Goal: Task Accomplishment & Management: Manage account settings

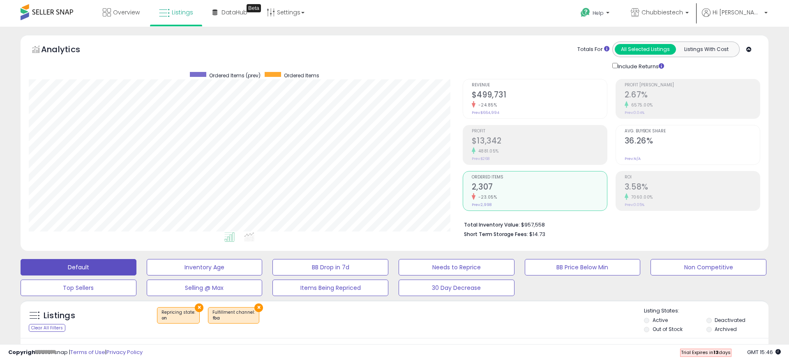
select select "**"
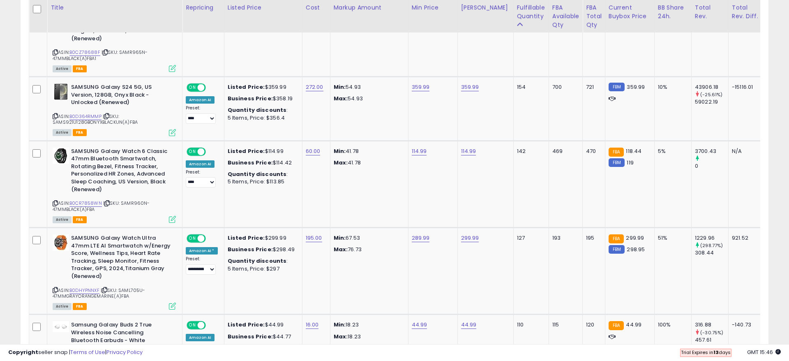
scroll to position [168, 434]
click at [80, 200] on link "B0CR7858WN" at bounding box center [85, 203] width 32 height 7
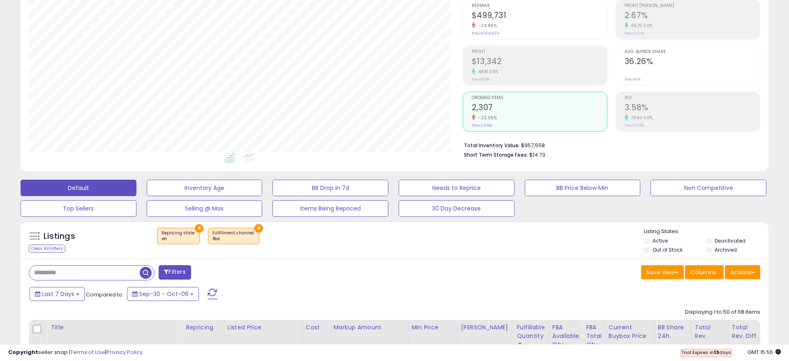
scroll to position [126, 0]
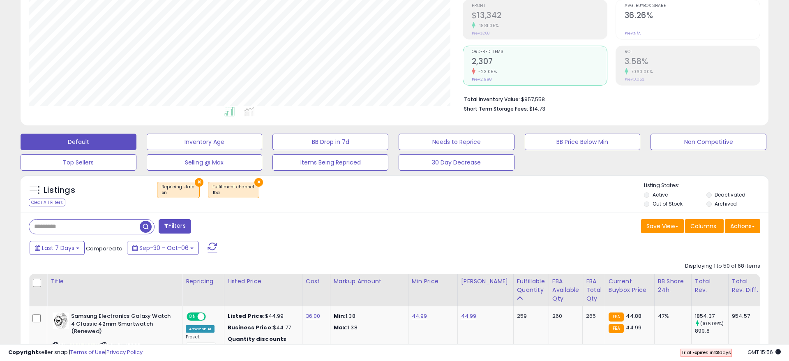
click at [197, 182] on button "×" at bounding box center [199, 182] width 9 height 9
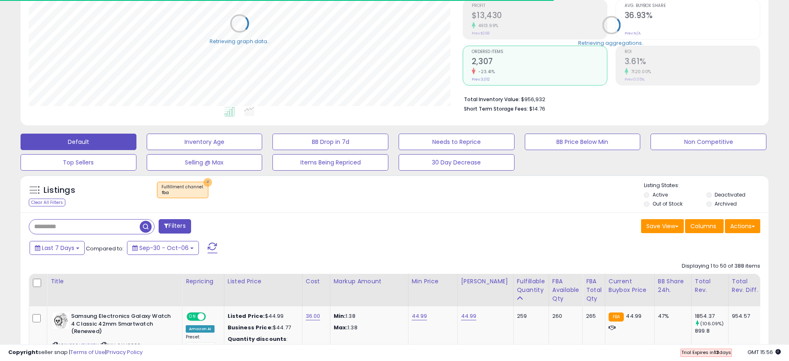
click at [203, 181] on button "×" at bounding box center [207, 182] width 9 height 9
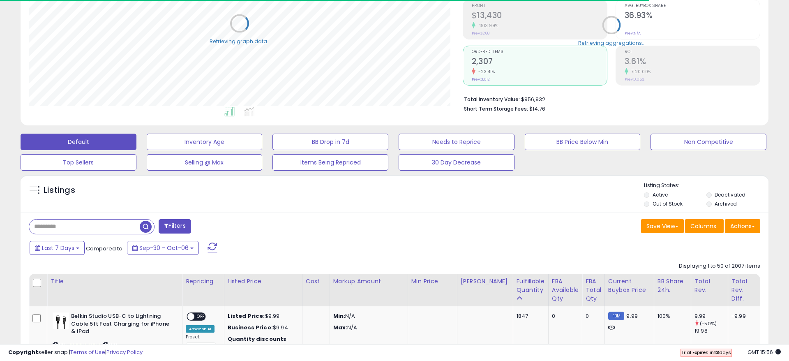
scroll to position [168, 434]
click at [61, 223] on input "text" at bounding box center [84, 226] width 110 height 14
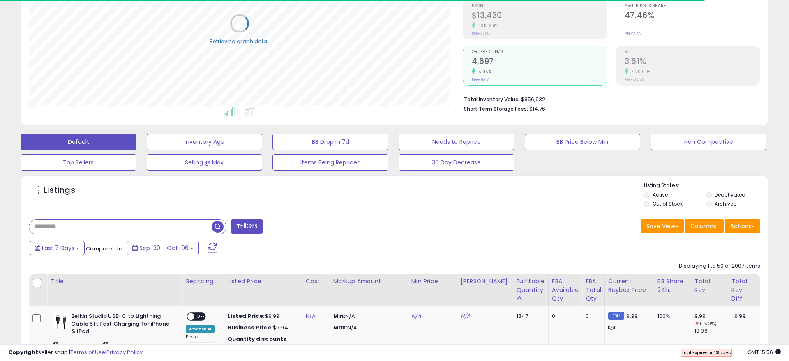
paste input "**********"
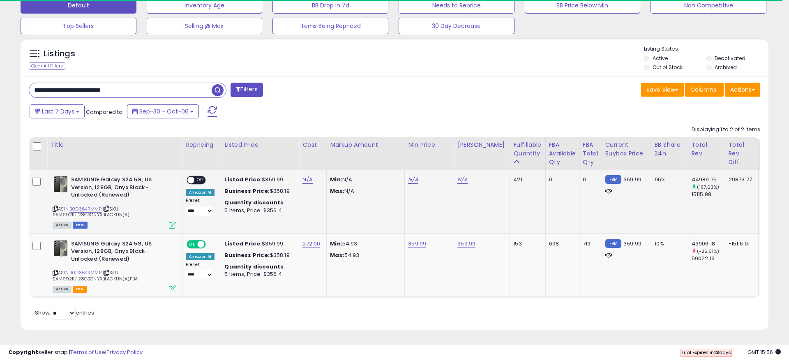
click at [170, 225] on icon at bounding box center [172, 224] width 7 height 7
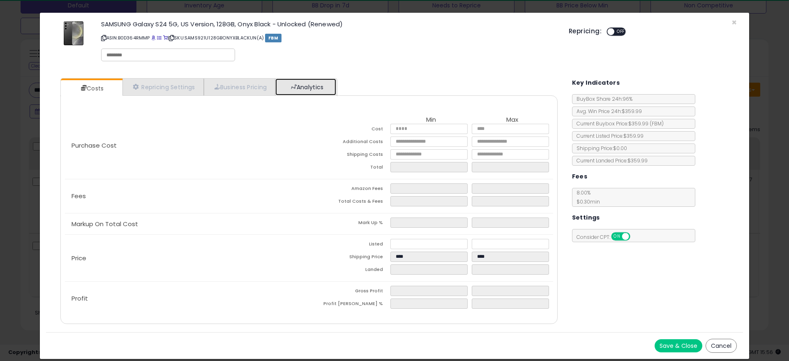
click at [295, 94] on link "Analytics" at bounding box center [305, 86] width 61 height 17
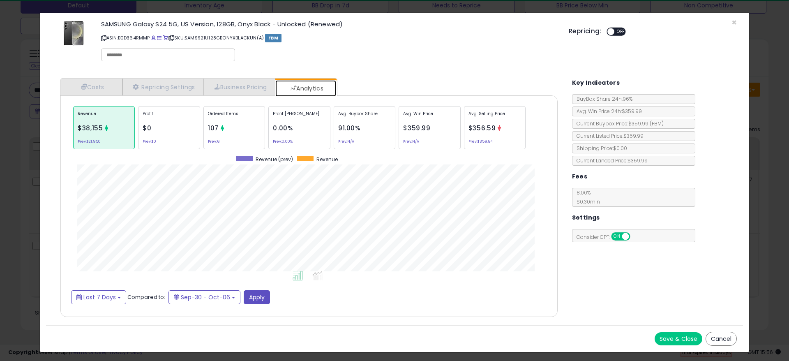
scroll to position [253, 513]
click at [244, 128] on div "Ordered Items 107 Prev: 61" at bounding box center [234, 127] width 62 height 43
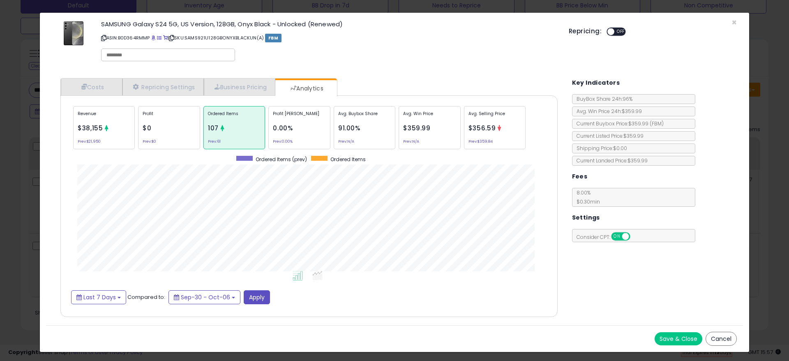
click at [22, 211] on div "× Close SAMSUNG Galaxy S24 5G, US Version, 128GB, Onyx Black - Unlocked (Renewe…" at bounding box center [394, 180] width 789 height 361
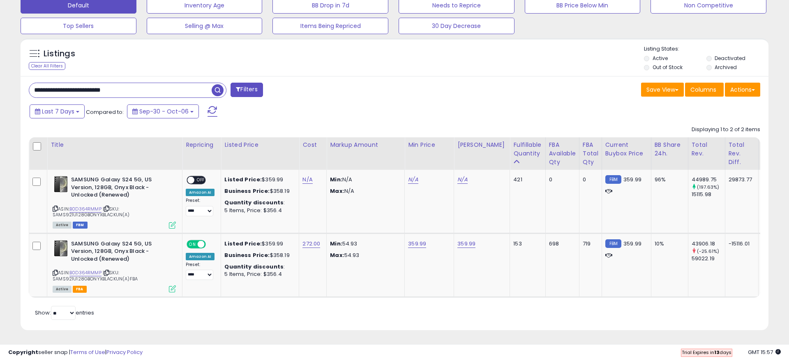
click at [101, 91] on input "**********" at bounding box center [120, 90] width 182 height 14
paste input "*"
type input "**********"
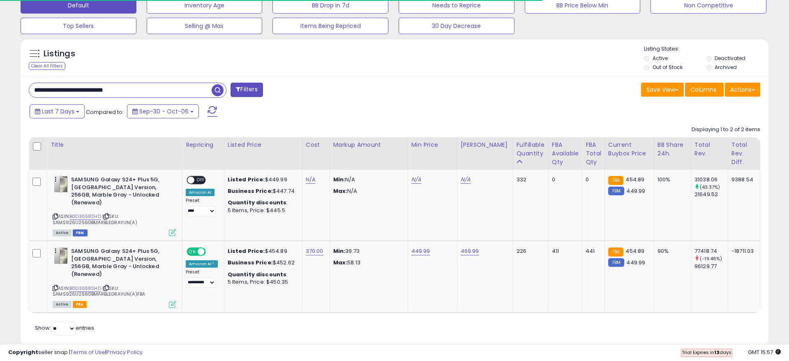
scroll to position [168, 434]
click at [172, 229] on icon at bounding box center [172, 232] width 7 height 7
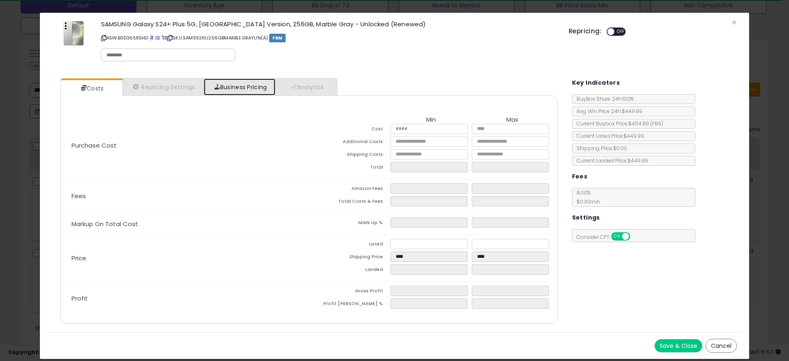
click at [245, 84] on link "Business Pricing" at bounding box center [240, 86] width 72 height 17
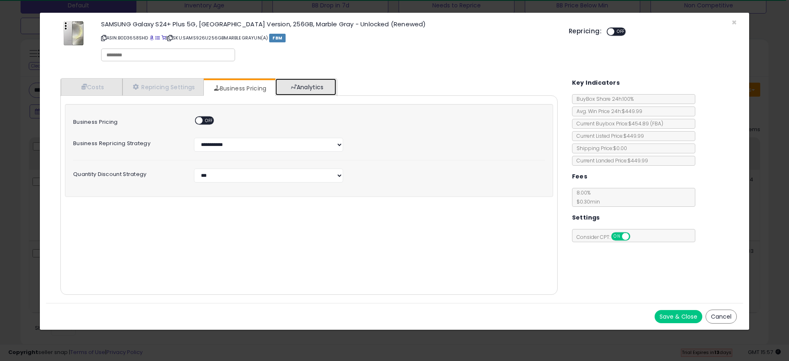
click at [303, 84] on link "Analytics" at bounding box center [305, 86] width 61 height 17
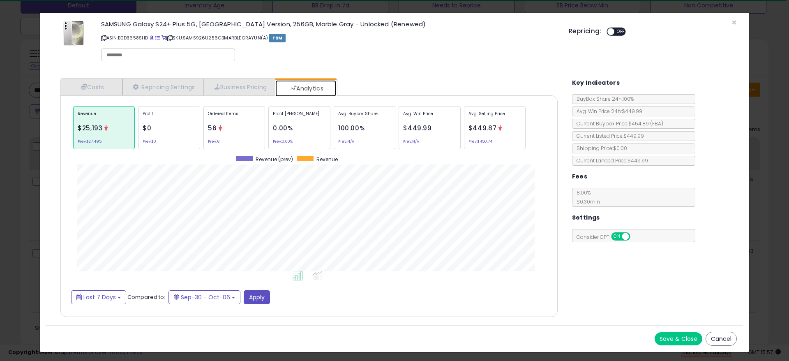
scroll to position [253, 513]
click at [236, 136] on div "Ordered Items 56 Prev: 61" at bounding box center [234, 127] width 62 height 43
